Goal: Find specific page/section: Find specific page/section

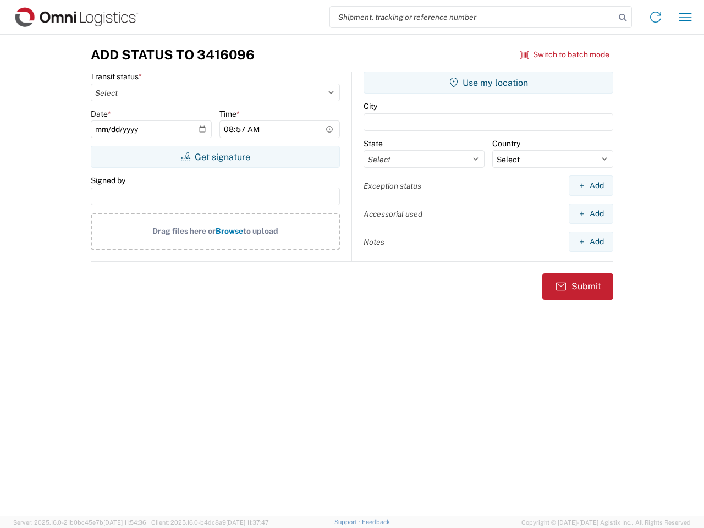
click at [472, 17] on input "search" at bounding box center [472, 17] width 285 height 21
click at [623, 18] on icon at bounding box center [622, 17] width 15 height 15
click at [656, 17] on icon at bounding box center [656, 17] width 18 height 18
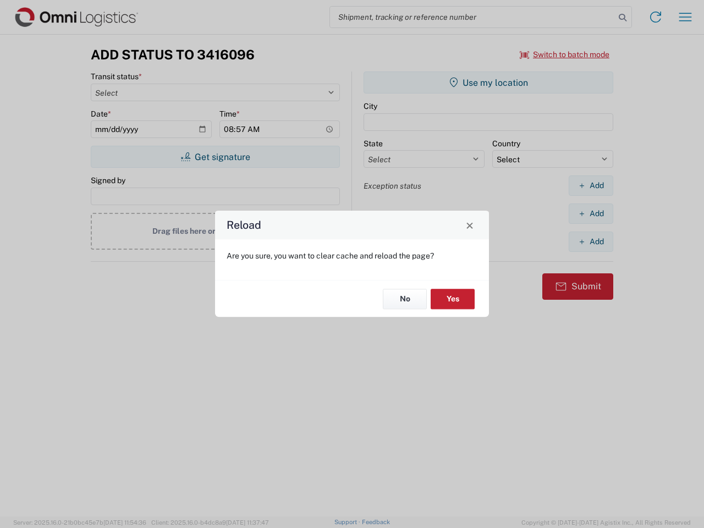
click at [685, 17] on div "Reload Are you sure, you want to clear cache and reload the page? No Yes" at bounding box center [352, 264] width 704 height 528
click at [565, 54] on div "Reload Are you sure, you want to clear cache and reload the page? No Yes" at bounding box center [352, 264] width 704 height 528
click at [215, 157] on div "Reload Are you sure, you want to clear cache and reload the page? No Yes" at bounding box center [352, 264] width 704 height 528
click at [488, 82] on div "Reload Are you sure, you want to clear cache and reload the page? No Yes" at bounding box center [352, 264] width 704 height 528
click at [591, 185] on div "Reload Are you sure, you want to clear cache and reload the page? No Yes" at bounding box center [352, 264] width 704 height 528
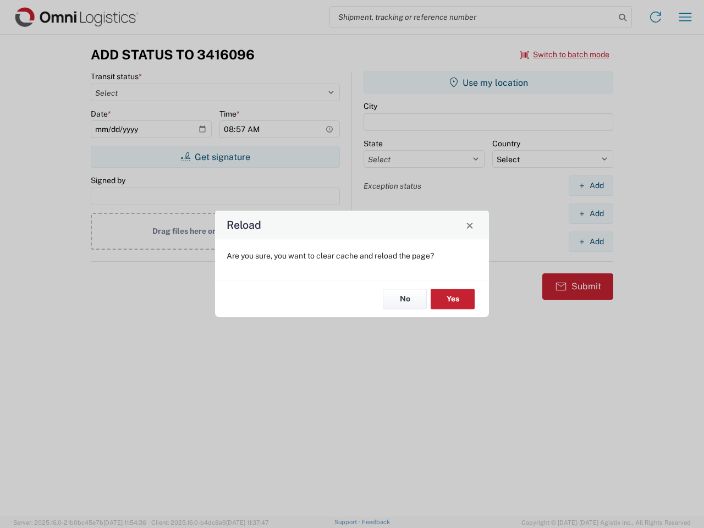
click at [591, 213] on div "Reload Are you sure, you want to clear cache and reload the page? No Yes" at bounding box center [352, 264] width 704 height 528
click at [591, 241] on div "Reload Are you sure, you want to clear cache and reload the page? No Yes" at bounding box center [352, 264] width 704 height 528
